Goal: Find specific fact: Find specific fact

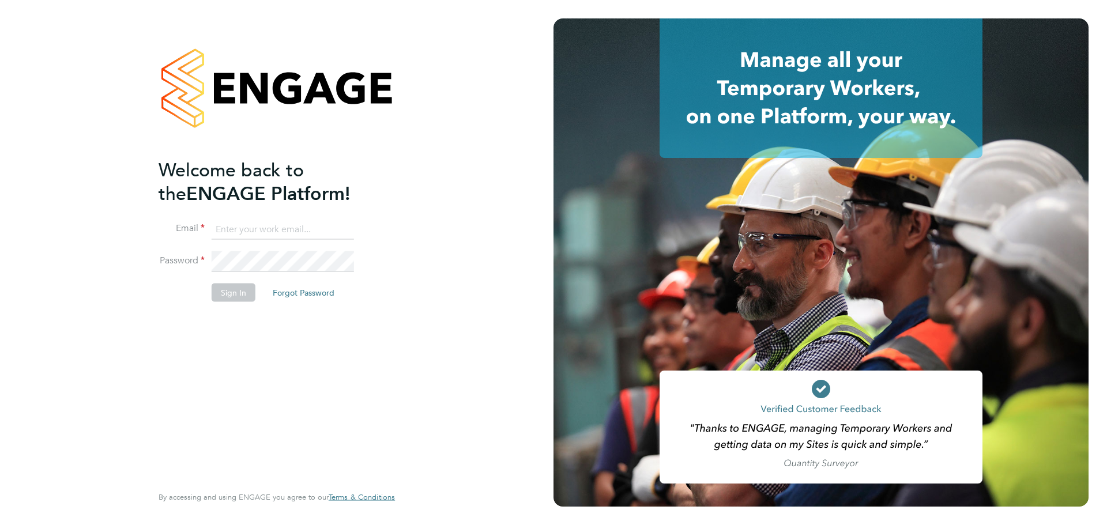
type input "iryna.blair@mclarenresourcing.co.uk"
click at [231, 299] on button "Sign In" at bounding box center [234, 292] width 44 height 18
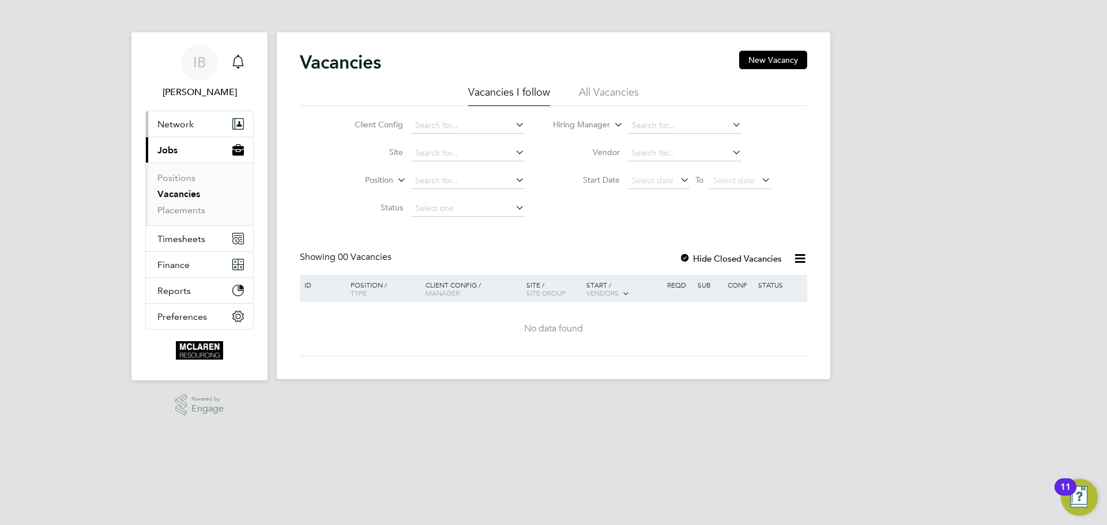
click at [182, 123] on span "Network" at bounding box center [175, 124] width 36 height 11
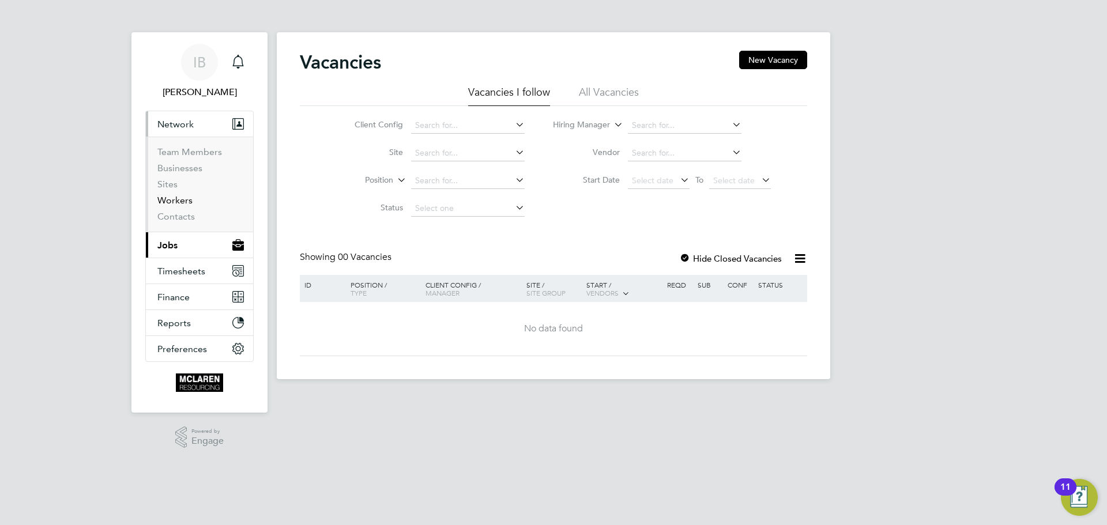
click at [170, 200] on link "Workers" at bounding box center [174, 200] width 35 height 11
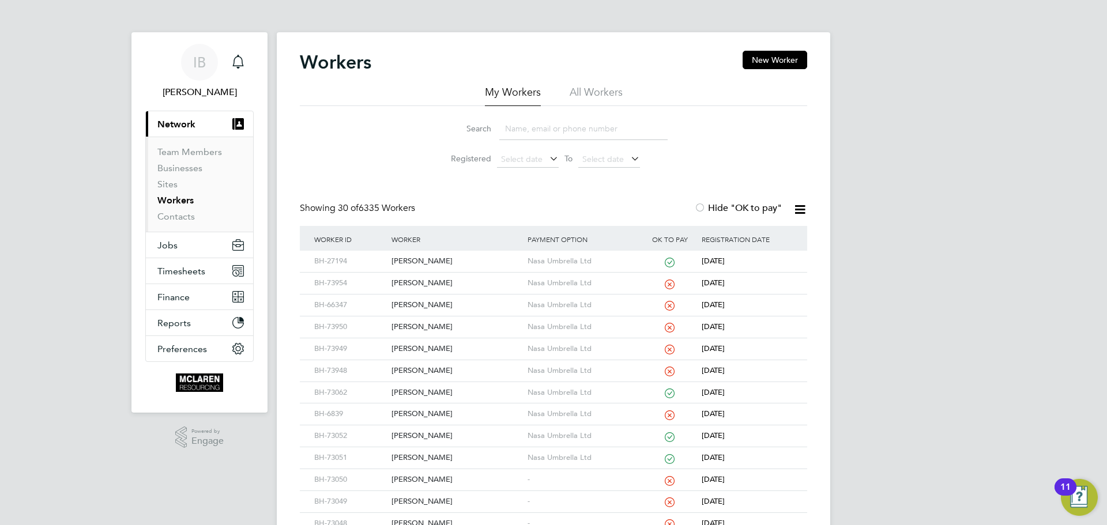
click at [524, 133] on input at bounding box center [583, 129] width 168 height 22
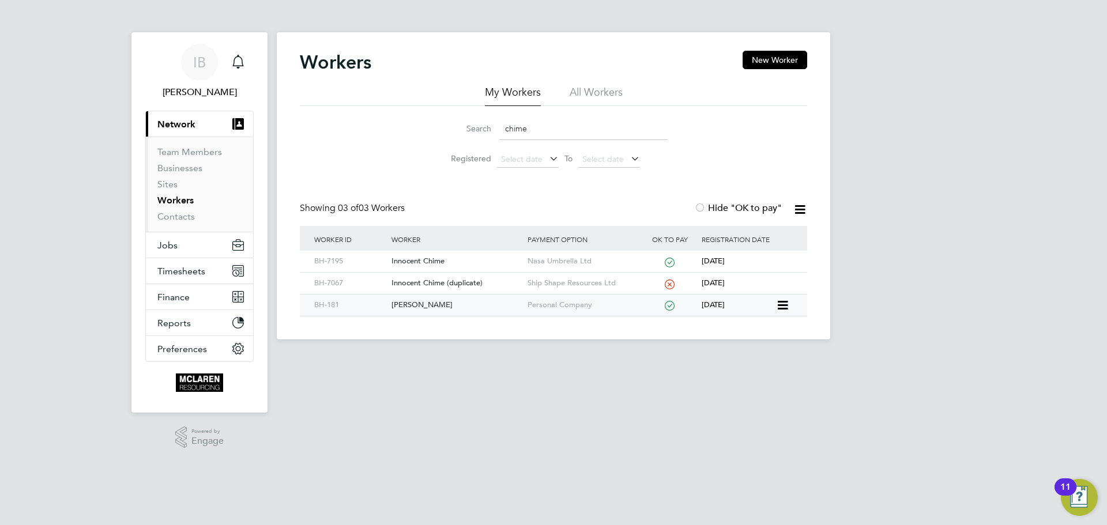
type input "chime"
click at [409, 305] on div "[PERSON_NAME]" at bounding box center [457, 305] width 136 height 21
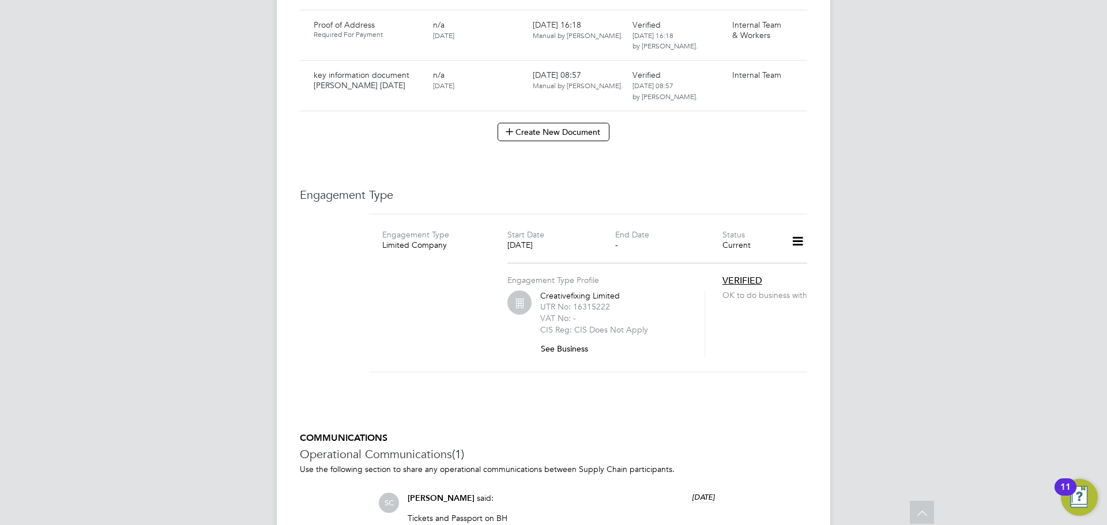
scroll to position [2998, 0]
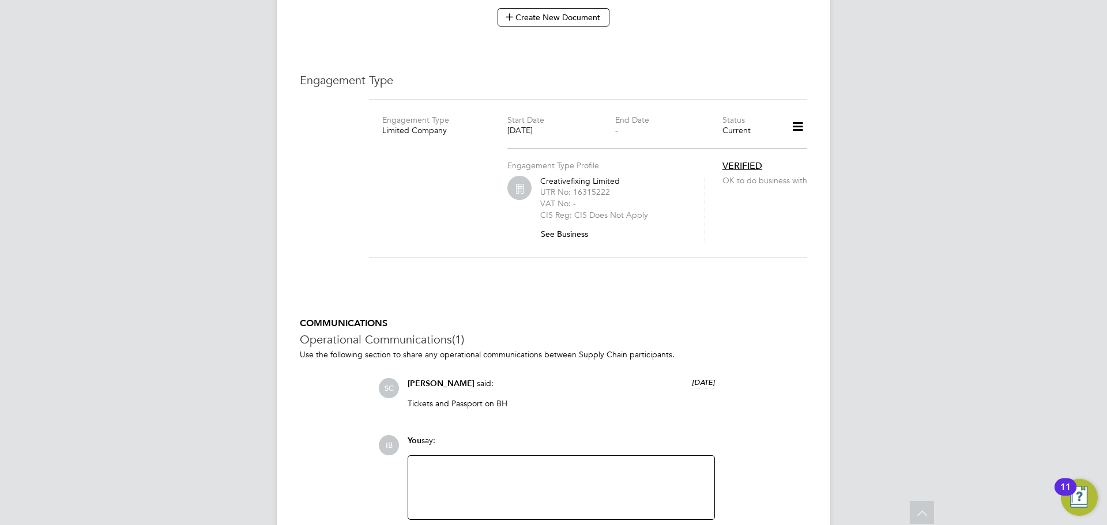
click at [558, 225] on button "See Business" at bounding box center [568, 234] width 57 height 18
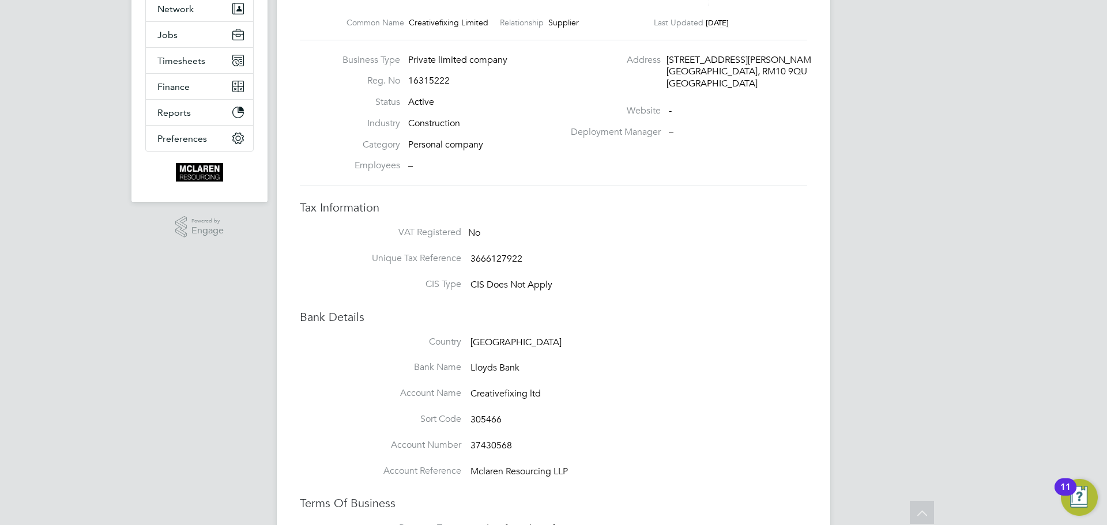
scroll to position [58, 0]
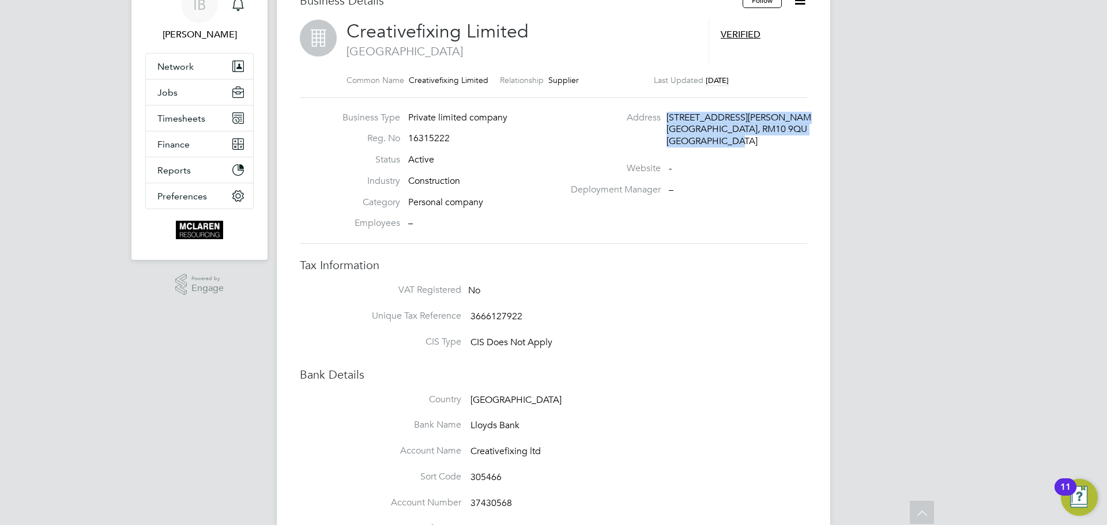
drag, startPoint x: 668, startPoint y: 117, endPoint x: 739, endPoint y: 144, distance: 76.5
click at [739, 144] on div "66 Manning Road Dagenham, RM10 9QU United Kingdom" at bounding box center [722, 130] width 110 height 36
click at [676, 112] on div "66 Manning Road" at bounding box center [722, 118] width 110 height 12
drag, startPoint x: 668, startPoint y: 118, endPoint x: 763, endPoint y: 125, distance: 95.4
click at [763, 125] on div "66 Manning Road Dagenham, RM10 9QU United Kingdom" at bounding box center [722, 130] width 110 height 36
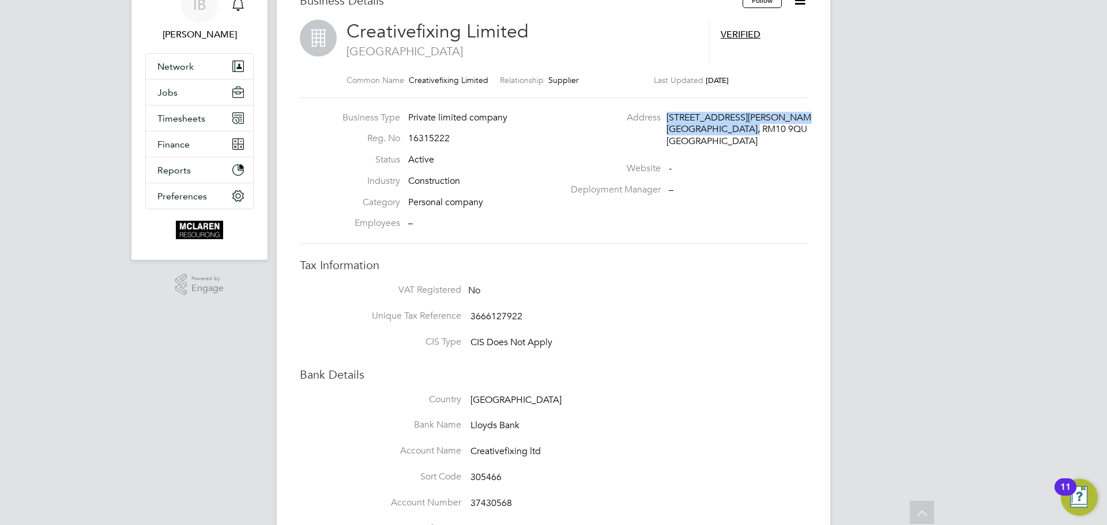
copy div "66 Manning Road Dagenham, RM10 9QU"
